Goal: Communication & Community: Connect with others

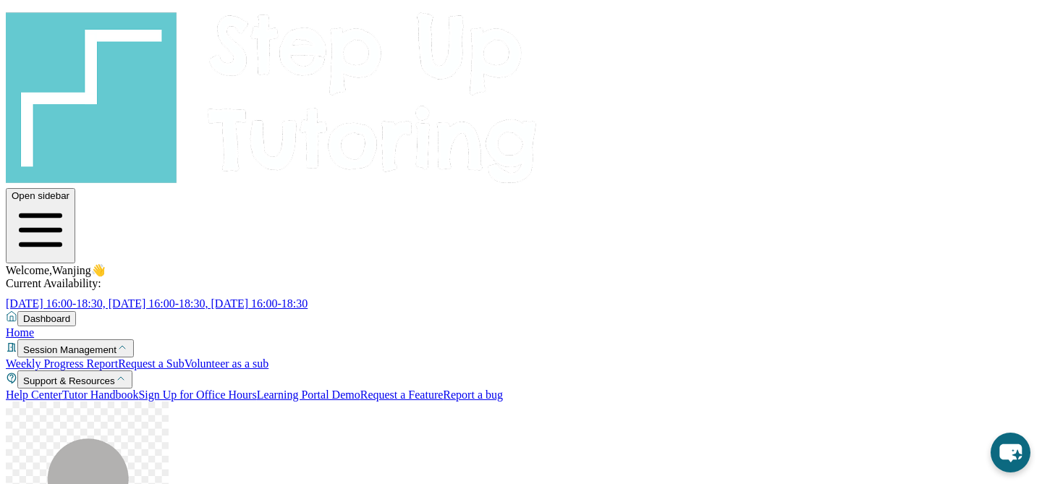
type input "*"
type input "**********"
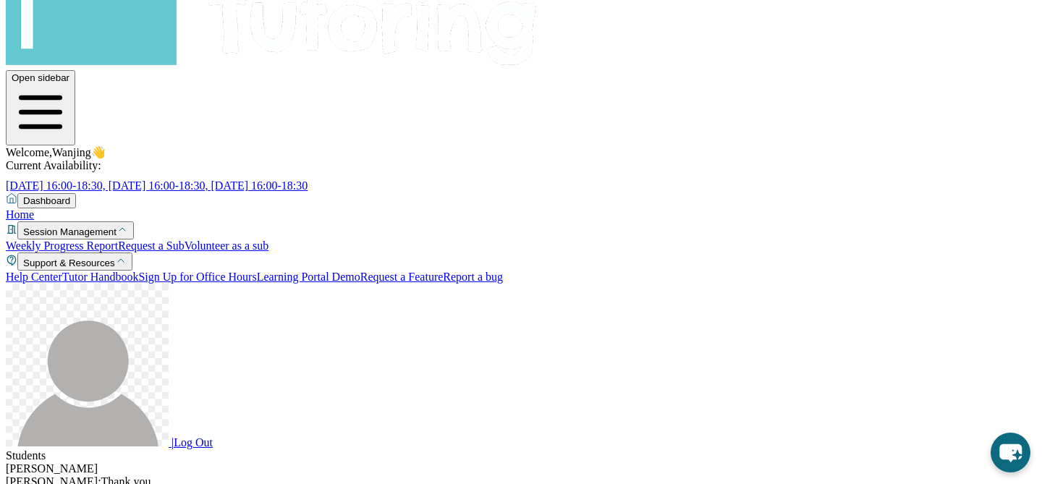
scroll to position [0, 0]
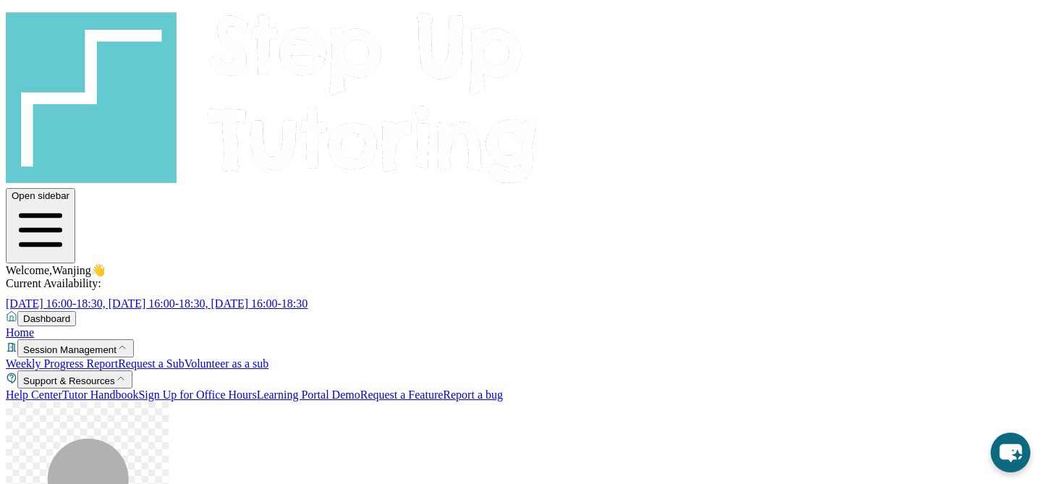
scroll to position [3904, 0]
